Goal: Task Accomplishment & Management: Use online tool/utility

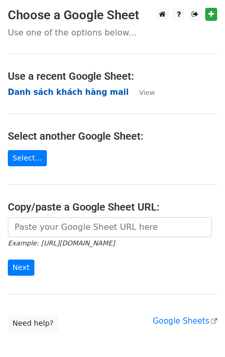
click at [72, 90] on strong "[PERSON_NAME] sách khách hàng mail" at bounding box center [68, 92] width 121 height 9
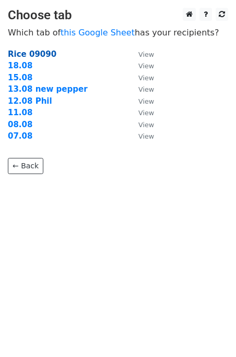
click at [34, 52] on strong "Rice 09090" at bounding box center [32, 54] width 49 height 9
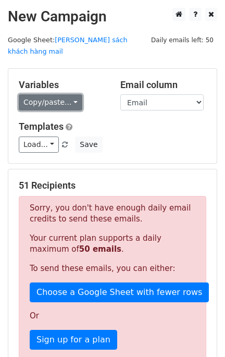
click at [55, 94] on link "Copy/paste..." at bounding box center [51, 102] width 64 height 16
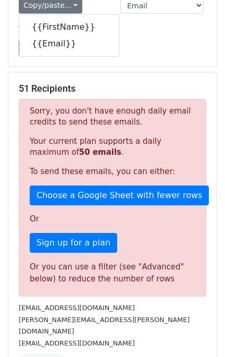
scroll to position [130, 0]
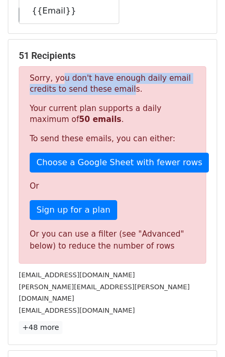
drag, startPoint x: 55, startPoint y: 66, endPoint x: 94, endPoint y: 73, distance: 40.1
click at [94, 73] on p "Sorry, you don't have enough daily email credits to send these emails." at bounding box center [113, 84] width 166 height 22
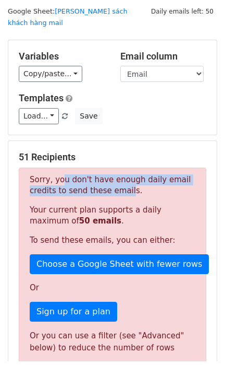
scroll to position [0, 0]
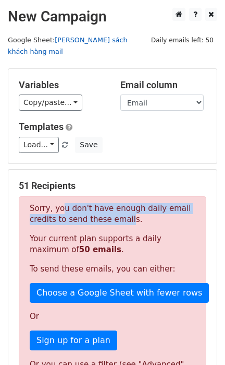
click at [111, 40] on link "[PERSON_NAME] sách khách hàng mail" at bounding box center [68, 46] width 120 height 20
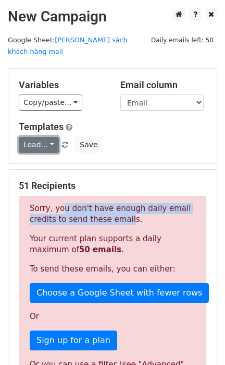
click at [52, 137] on link "Load..." at bounding box center [39, 145] width 40 height 16
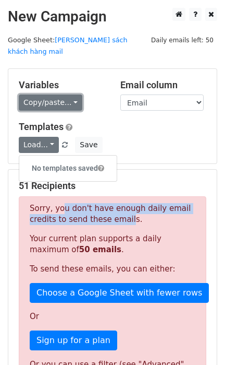
click at [73, 94] on link "Copy/paste..." at bounding box center [51, 102] width 64 height 16
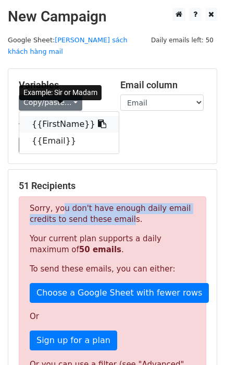
click at [58, 116] on link "{{FirstName}}" at bounding box center [69, 124] width 100 height 17
copy p "ou don't have enough daily email credits to send these emai"
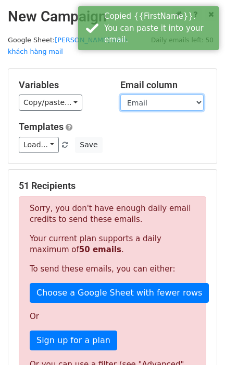
click at [167, 94] on select "FirstName Email" at bounding box center [162, 102] width 83 height 16
click at [121, 94] on select "FirstName Email" at bounding box center [162, 102] width 83 height 16
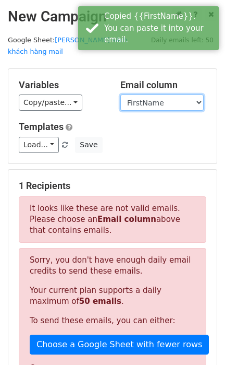
click at [161, 94] on select "FirstName Email" at bounding box center [162, 102] width 83 height 16
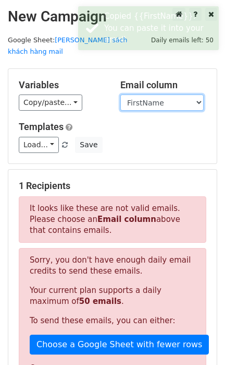
select select "Email"
click at [121, 94] on select "FirstName Email" at bounding box center [162, 102] width 83 height 16
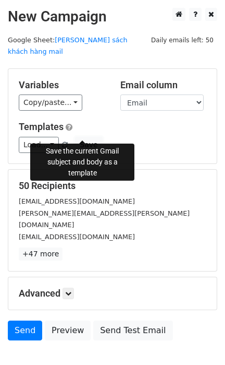
drag, startPoint x: 676, startPoint y: 166, endPoint x: 726, endPoint y: 164, distance: 50.6
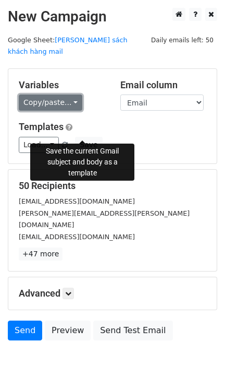
click at [53, 94] on link "Copy/paste..." at bounding box center [51, 102] width 64 height 16
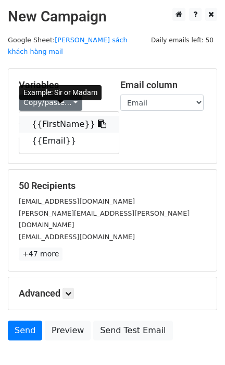
click at [56, 116] on link "{{FirstName}}" at bounding box center [69, 124] width 100 height 17
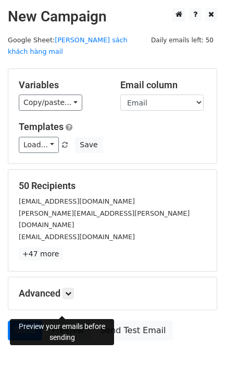
click at [64, 320] on link "Preview" at bounding box center [68, 330] width 46 height 20
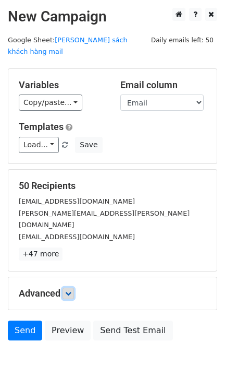
click at [70, 290] on icon at bounding box center [68, 293] width 6 height 6
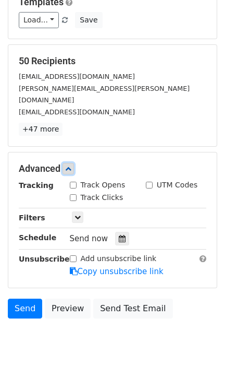
scroll to position [130, 0]
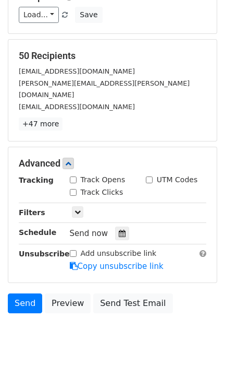
click at [70, 176] on input "Track Opens" at bounding box center [73, 179] width 7 height 7
checkbox input "true"
click at [70, 189] on input "Track Clicks" at bounding box center [73, 192] width 7 height 7
checkbox input "true"
click at [153, 174] on div "UTM Codes" at bounding box center [172, 179] width 52 height 11
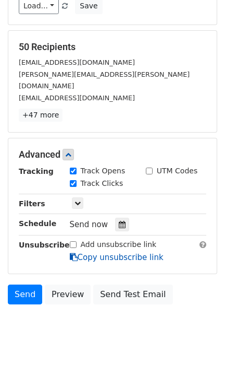
scroll to position [141, 0]
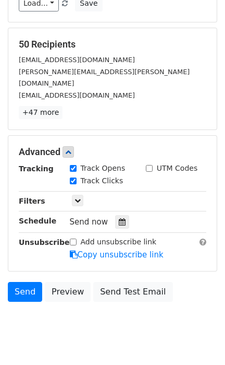
click at [43, 319] on body "New Campaign Daily emails left: 50 Google Sheet: [PERSON_NAME] sách khách hàng …" at bounding box center [112, 107] width 225 height 482
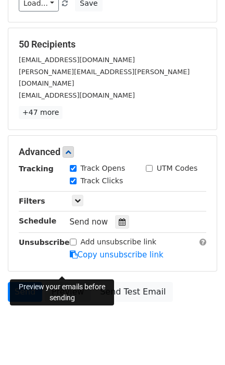
click at [61, 282] on link "Preview" at bounding box center [68, 292] width 46 height 20
